Goal: Task Accomplishment & Management: Complete application form

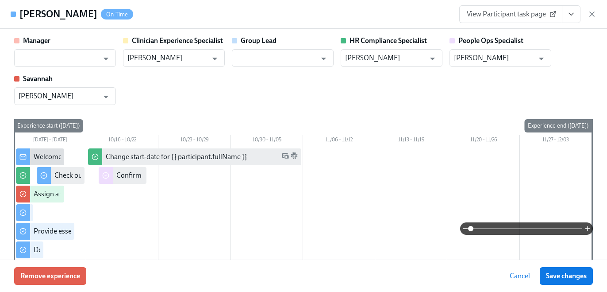
scroll to position [371, 0]
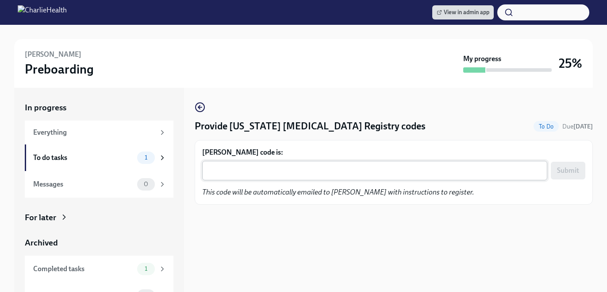
click at [374, 171] on textarea "[PERSON_NAME] code is:" at bounding box center [375, 170] width 335 height 11
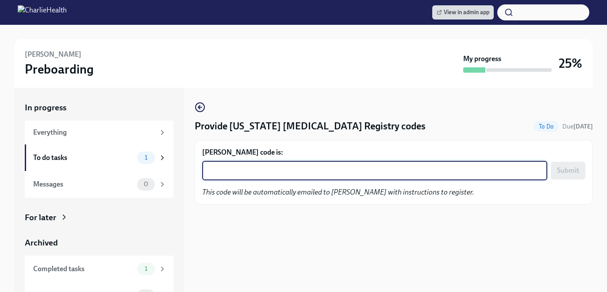
paste textarea "N78D9JCW5LBN"
type textarea "N78D9JCW5LBN"
click at [579, 170] on button "Submit" at bounding box center [568, 171] width 35 height 18
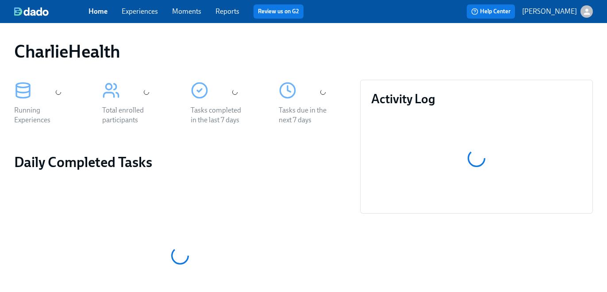
click at [132, 12] on link "Experiences" at bounding box center [140, 11] width 36 height 8
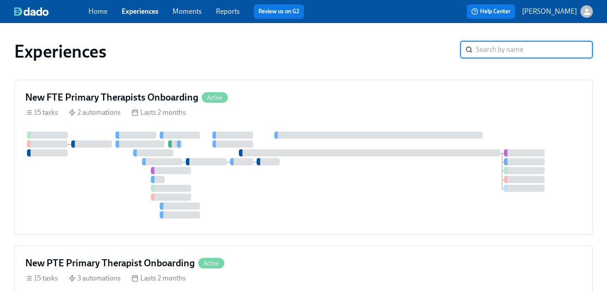
scroll to position [264, 0]
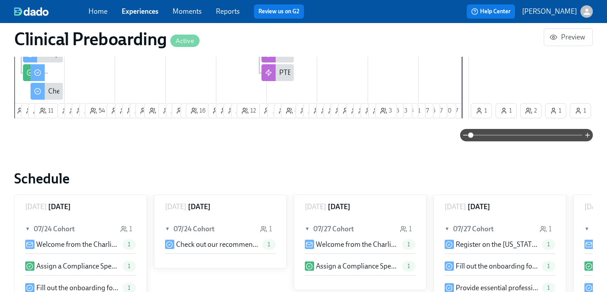
scroll to position [613, 0]
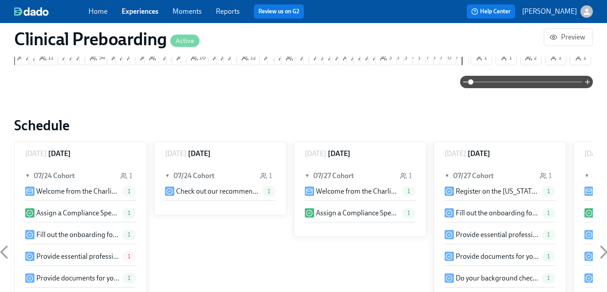
click at [489, 141] on div "Thursday July 24 ▼ 07/24 Cohort 1 Welcome from the Charlie Health Compliance Te…" at bounding box center [303, 251] width 579 height 221
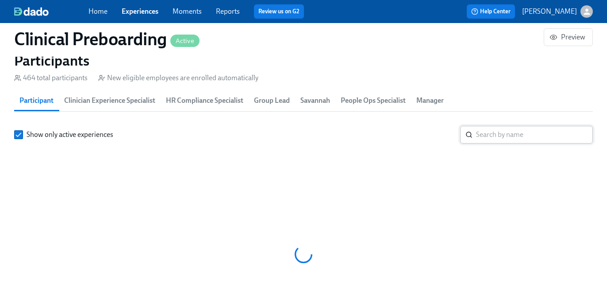
click at [489, 137] on input "search" at bounding box center [534, 135] width 117 height 18
paste input "[PERSON_NAME]"
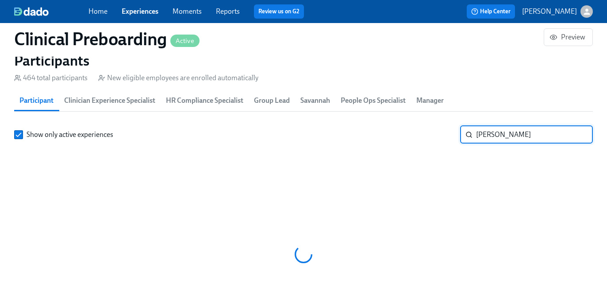
click at [478, 133] on input "[PERSON_NAME]" at bounding box center [534, 135] width 117 height 18
type input "Hindes"
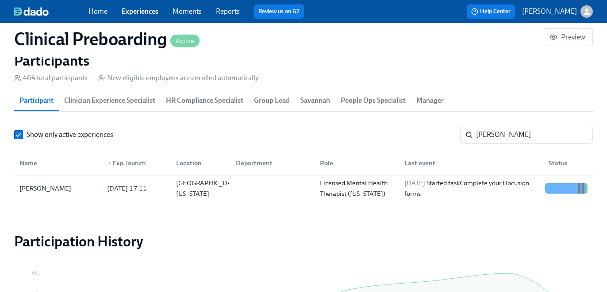
scroll to position [0, 11023]
click at [335, 185] on div "Licensed Mental Health Therapist ([US_STATE])" at bounding box center [356, 187] width 81 height 21
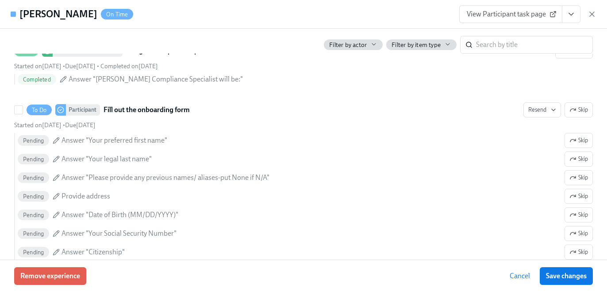
scroll to position [452, 0]
